Goal: Transaction & Acquisition: Purchase product/service

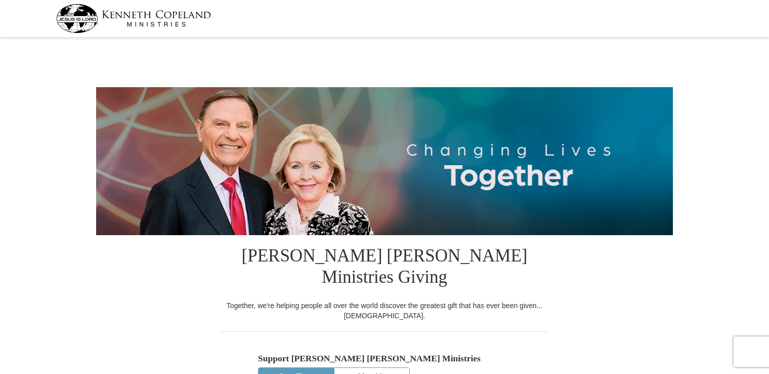
select select "WA"
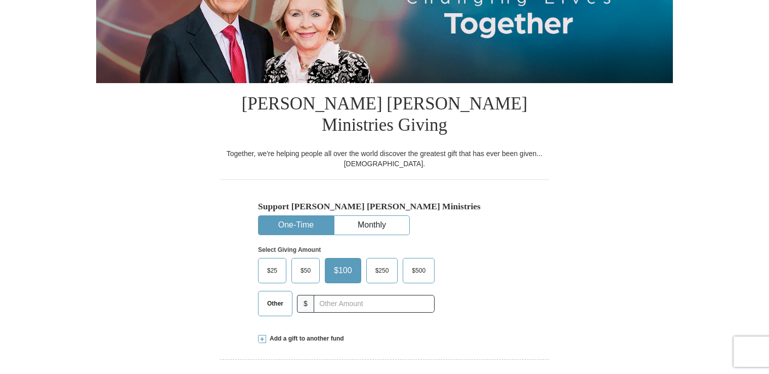
click at [310, 263] on span "$50" at bounding box center [306, 270] width 20 height 15
click at [0, 0] on input "$50" at bounding box center [0, 0] width 0 height 0
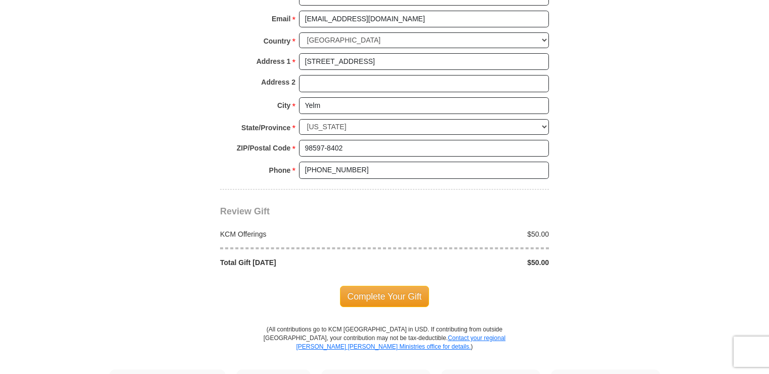
scroll to position [810, 0]
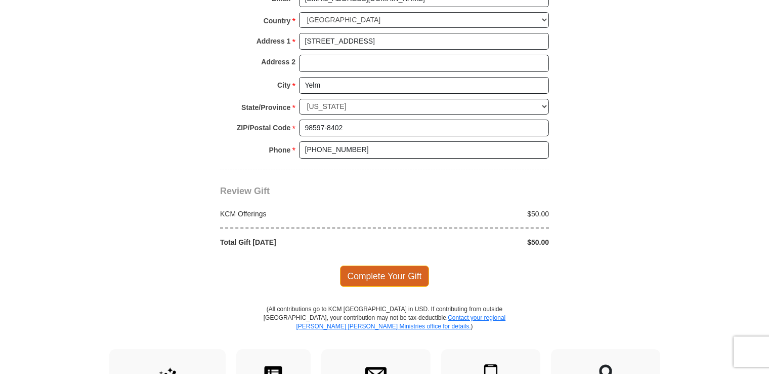
click at [397, 265] on span "Complete Your Gift" at bounding box center [385, 275] width 90 height 21
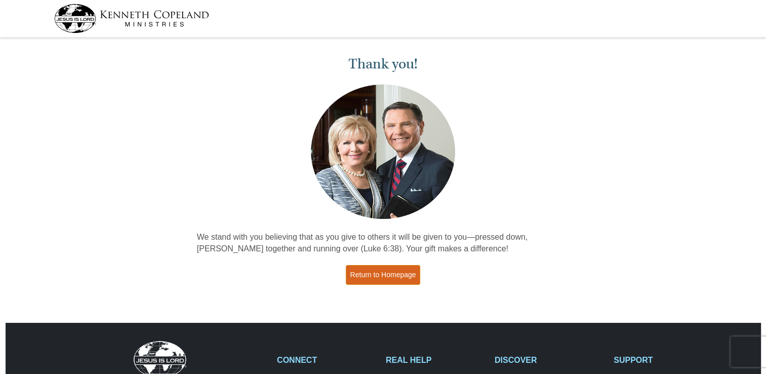
click at [412, 277] on link "Return to Homepage" at bounding box center [383, 275] width 75 height 20
